Goal: Task Accomplishment & Management: Manage account settings

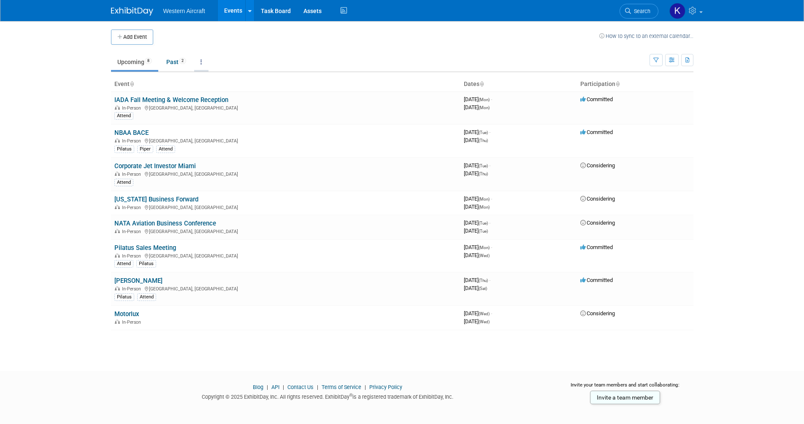
click at [200, 64] on link at bounding box center [201, 62] width 14 height 16
click at [84, 100] on body "Western Aircraft Events Add Event Bulk Upload Events Shareable Event Boards Rec…" at bounding box center [402, 212] width 804 height 424
click at [673, 61] on icon "button" at bounding box center [672, 60] width 6 height 5
click at [656, 59] on icon "button" at bounding box center [655, 60] width 5 height 5
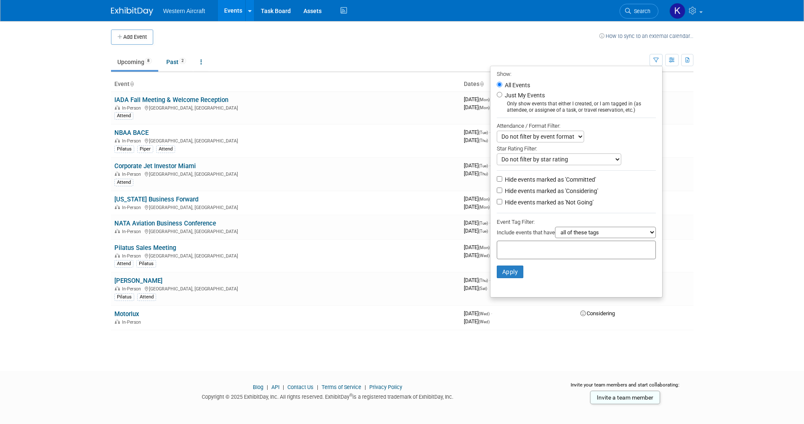
click at [716, 100] on body "Western Aircraft Events Add Event Bulk Upload Events Shareable Event Boards Rec…" at bounding box center [402, 212] width 804 height 424
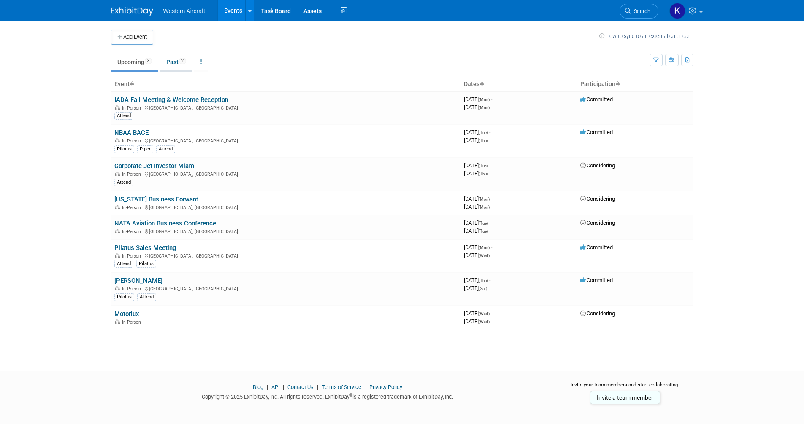
click at [167, 63] on link "Past 2" at bounding box center [176, 62] width 32 height 16
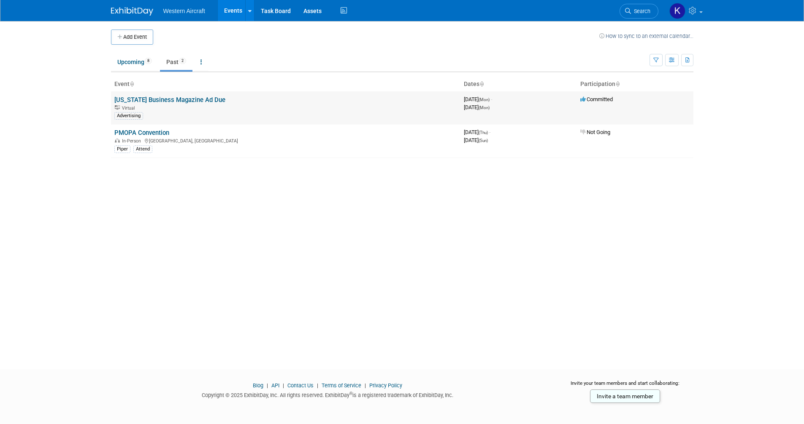
click at [174, 100] on link "[US_STATE] Business Magazine Ad Due" at bounding box center [169, 100] width 111 height 8
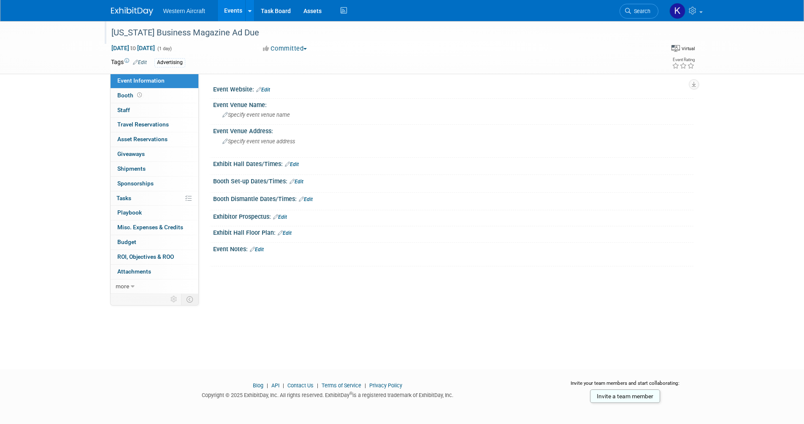
click at [114, 35] on div "[US_STATE] Business Magazine Ad Due" at bounding box center [376, 32] width 537 height 15
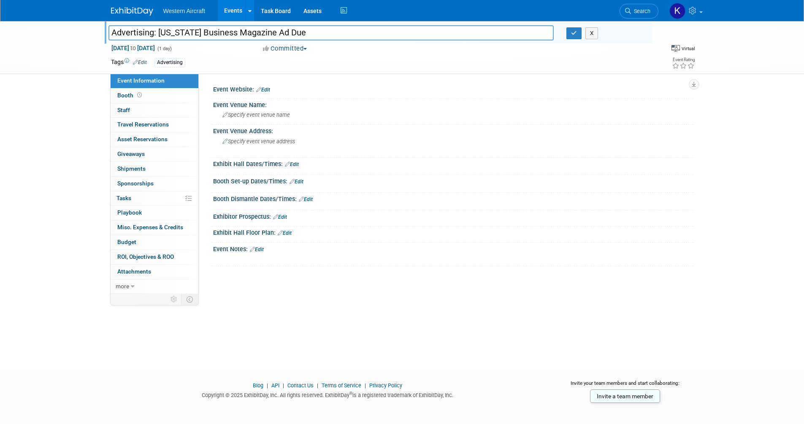
drag, startPoint x: 305, startPoint y: 34, endPoint x: 260, endPoint y: 37, distance: 45.2
click at [260, 37] on input "Advertising: Oregon Business Magazine Ad Due" at bounding box center [331, 32] width 446 height 15
type input "Advertising: Oregon Business Magazine"
click at [572, 29] on button "button" at bounding box center [573, 33] width 15 height 12
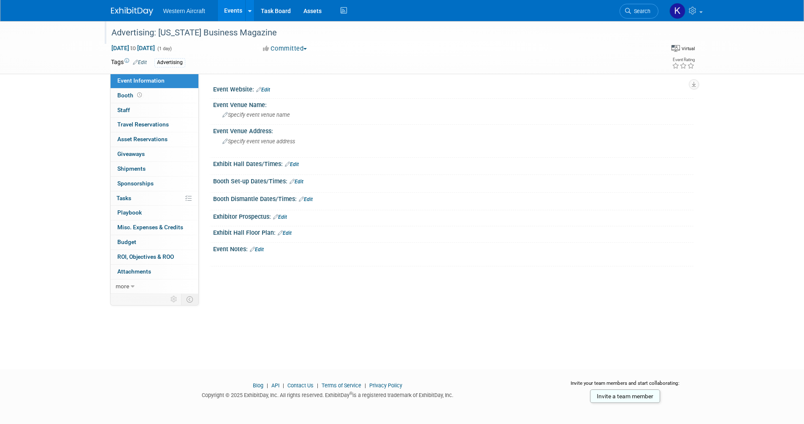
click at [229, 9] on link "Events" at bounding box center [233, 10] width 31 height 21
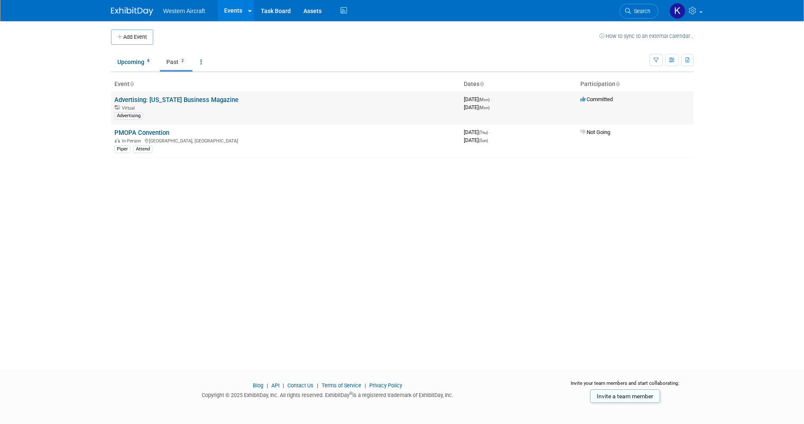
click at [131, 118] on div "Advertising" at bounding box center [128, 116] width 29 height 8
click at [130, 94] on td "Advertising: Oregon Business Magazine Virtual Advertising" at bounding box center [285, 108] width 349 height 33
click at [130, 95] on td "Advertising: Oregon Business Magazine Virtual Advertising" at bounding box center [285, 108] width 349 height 33
click at [131, 96] on link "Advertising: [US_STATE] Business Magazine" at bounding box center [176, 100] width 124 height 8
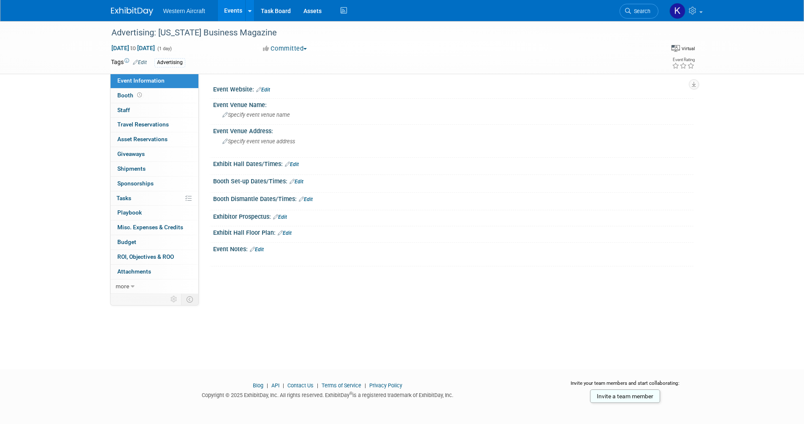
click at [142, 64] on link "Edit" at bounding box center [140, 62] width 14 height 6
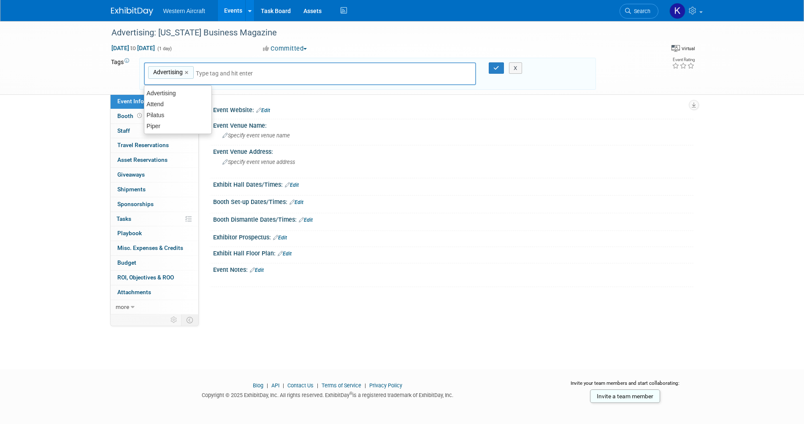
click at [184, 71] on div "Advertising ×" at bounding box center [171, 72] width 46 height 13
type input "Advertising"
click at [185, 70] on link "×" at bounding box center [187, 73] width 5 height 10
type input "Advertising/Marketing"
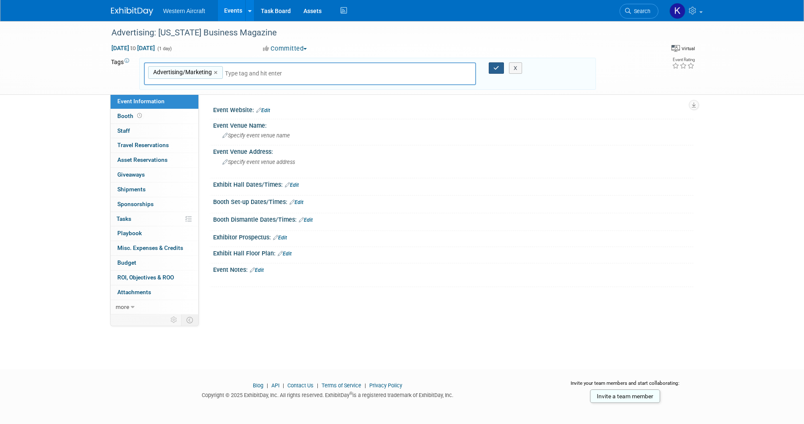
click at [496, 69] on icon "button" at bounding box center [496, 67] width 6 height 5
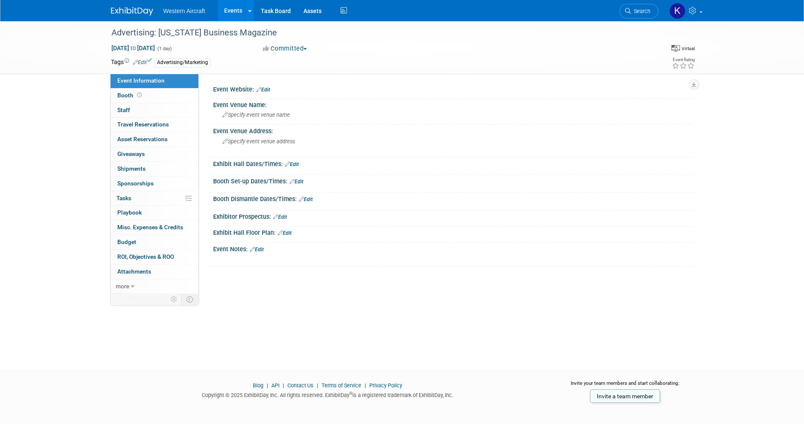
click at [141, 62] on link "Edit" at bounding box center [140, 62] width 14 height 6
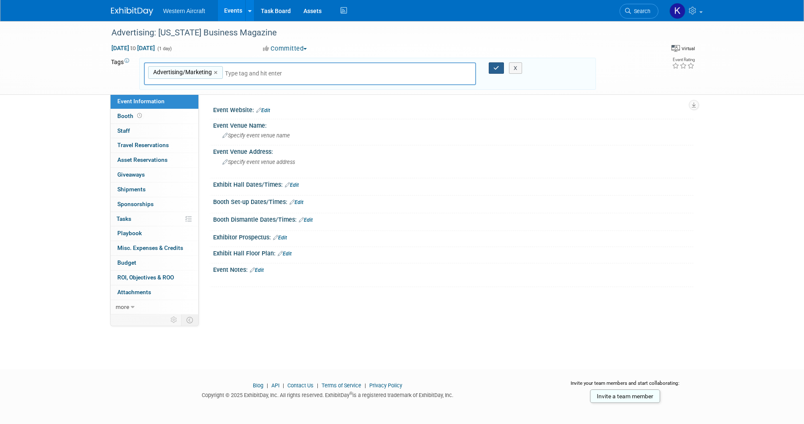
click at [495, 69] on icon "button" at bounding box center [496, 67] width 6 height 5
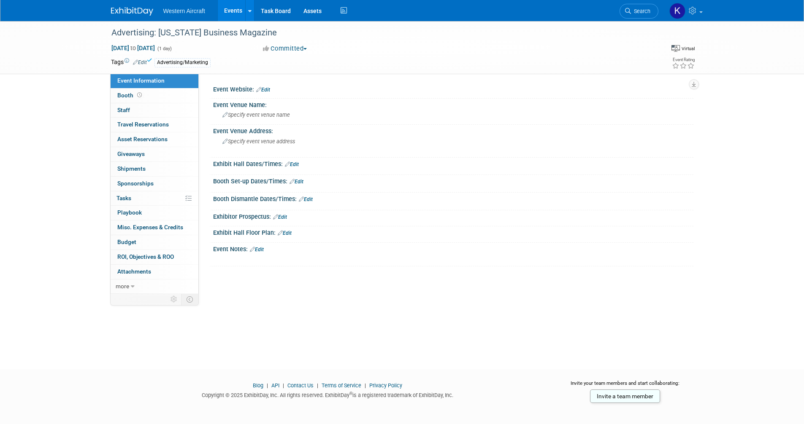
click at [125, 61] on icon at bounding box center [126, 61] width 5 height 5
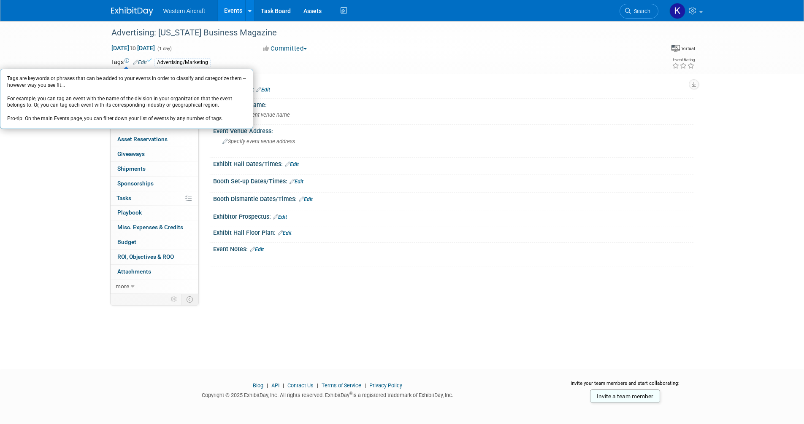
click at [125, 61] on icon at bounding box center [126, 61] width 5 height 5
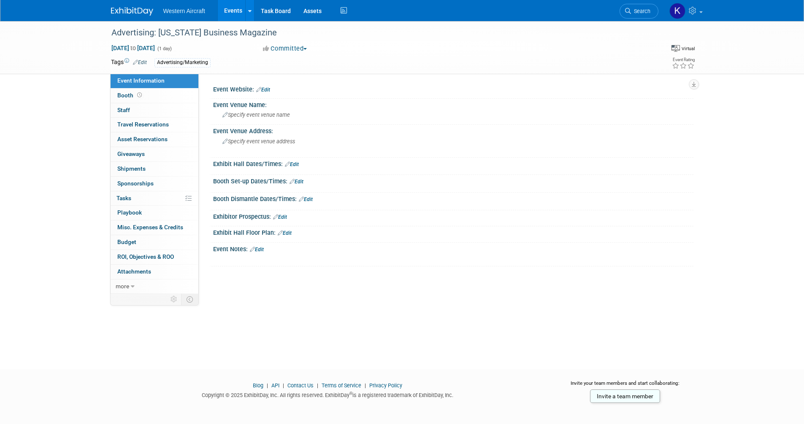
click at [135, 62] on icon at bounding box center [135, 61] width 5 height 5
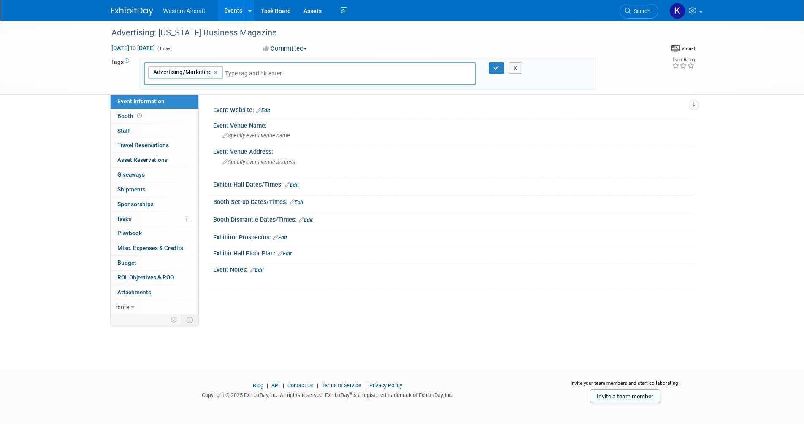
click at [500, 69] on div "X" at bounding box center [519, 68] width 38 height 12
click at [494, 70] on icon "button" at bounding box center [496, 67] width 6 height 5
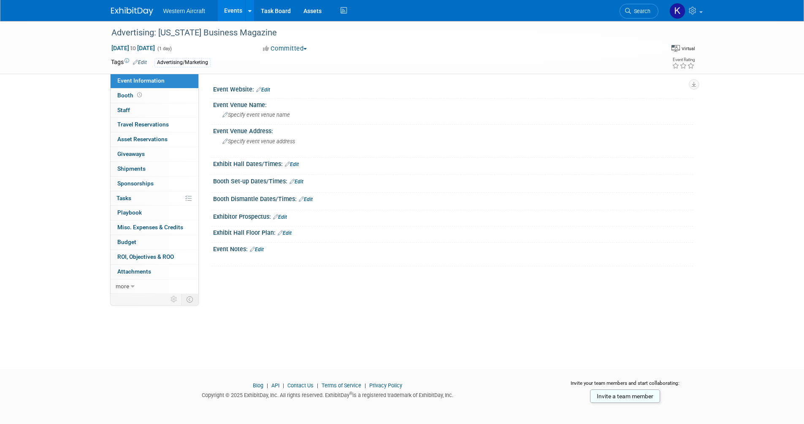
click at [230, 11] on link "Events" at bounding box center [233, 10] width 31 height 21
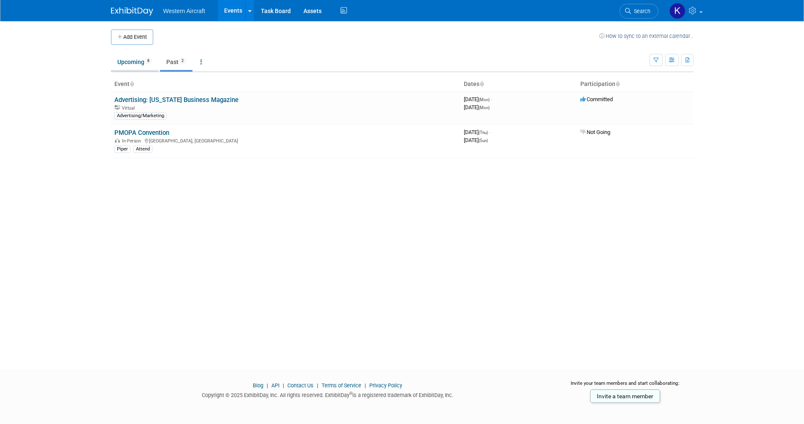
click at [141, 62] on link "Upcoming 8" at bounding box center [134, 62] width 47 height 16
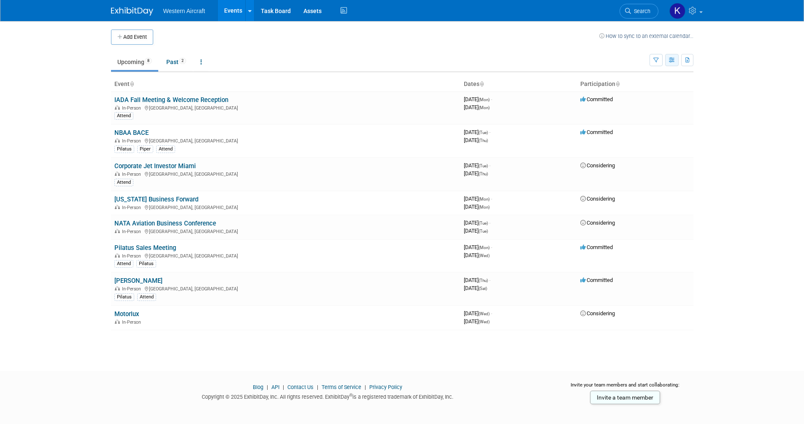
click at [670, 59] on icon "button" at bounding box center [672, 60] width 6 height 5
click at [652, 62] on button "button" at bounding box center [655, 60] width 13 height 12
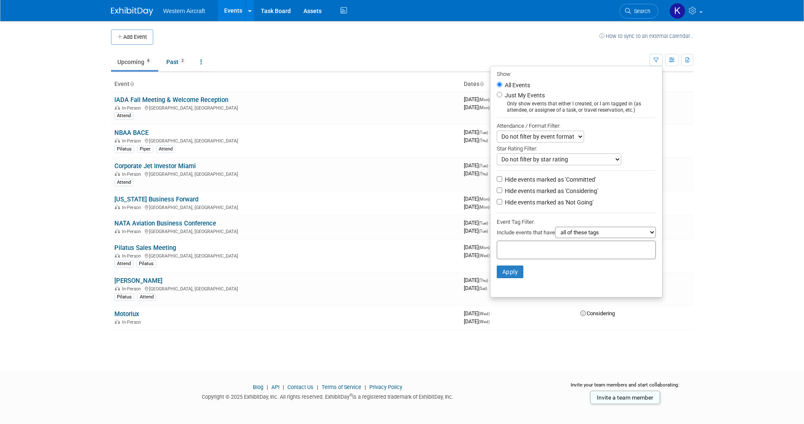
click at [574, 234] on select "all of these tags any one of these tags only and exactly these specific tags" at bounding box center [605, 232] width 101 height 11
click at [523, 250] on input "text" at bounding box center [534, 249] width 68 height 8
click at [522, 270] on div "Advertising/Marketing" at bounding box center [526, 269] width 68 height 12
type input "Advertising/Marketing"
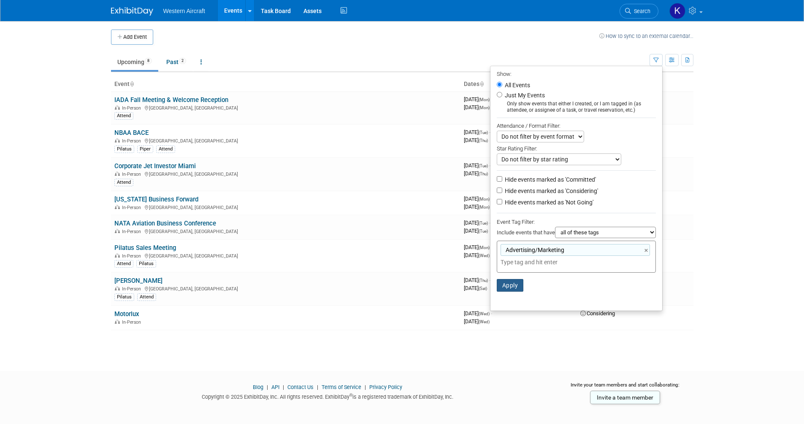
click at [508, 287] on button "Apply" at bounding box center [510, 285] width 27 height 13
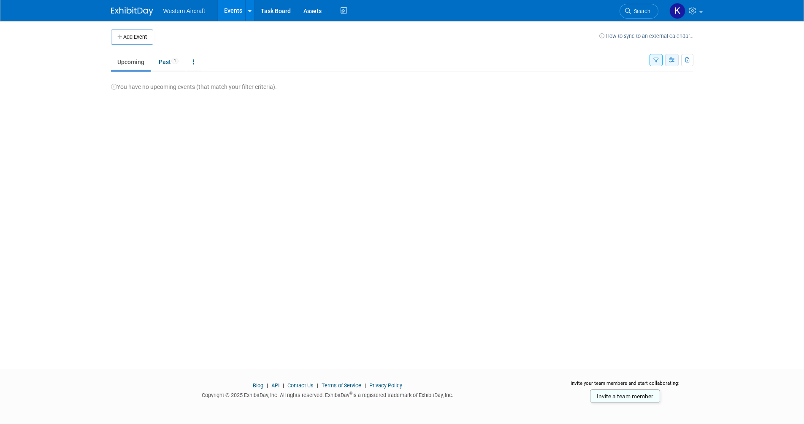
click at [671, 62] on icon "button" at bounding box center [672, 60] width 6 height 5
click at [194, 58] on link at bounding box center [193, 62] width 14 height 16
click at [214, 103] on span "Events grouped by year" at bounding box center [220, 104] width 50 height 7
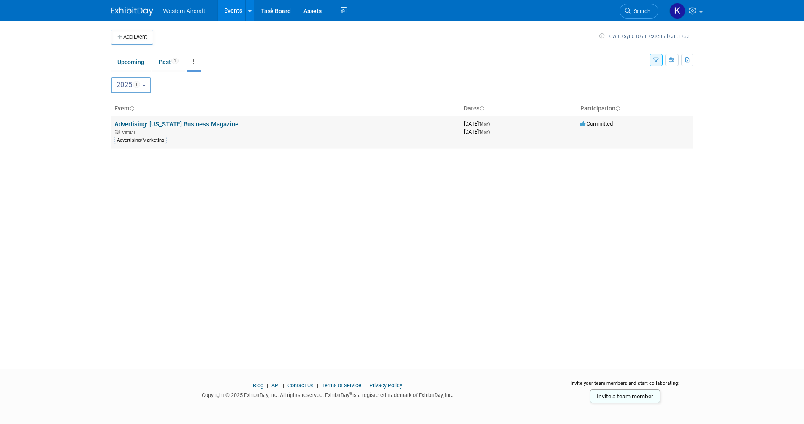
click at [191, 124] on link "Advertising: [US_STATE] Business Magazine" at bounding box center [176, 125] width 124 height 8
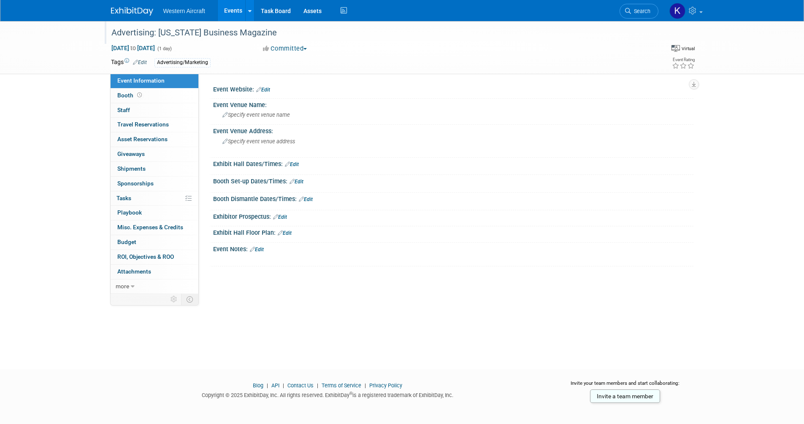
click at [267, 30] on div "Advertising: [US_STATE] Business Magazine" at bounding box center [376, 32] width 537 height 15
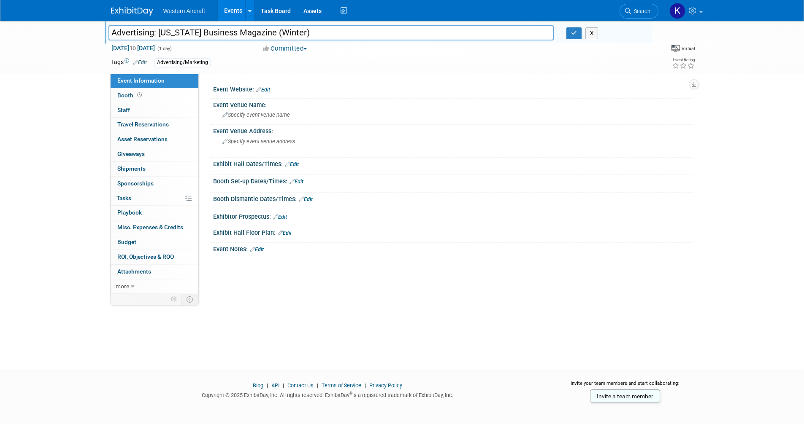
type input "Advertising: [US_STATE] Business Magazine (Winter)"
